Goal: Navigation & Orientation: Find specific page/section

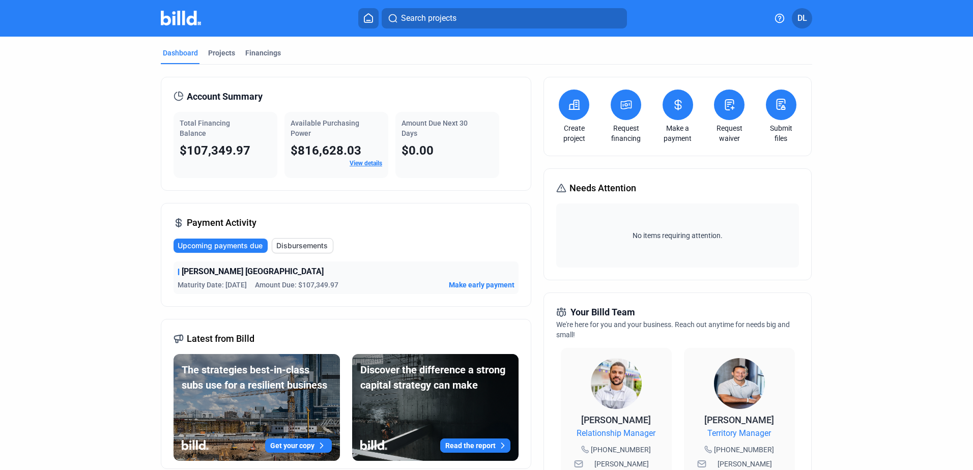
click at [218, 47] on mat-tab-group "Dashboard Projects Financings Account Summary Total Financing Balance $107,349.…" at bounding box center [486, 389] width 651 height 704
click at [219, 54] on div "Projects" at bounding box center [221, 53] width 27 height 10
